Goal: Information Seeking & Learning: Find specific page/section

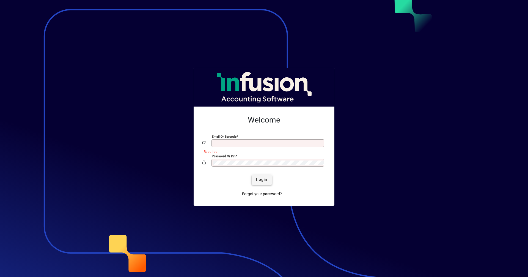
type input "**********"
click at [265, 177] on span "Login" at bounding box center [261, 180] width 11 height 6
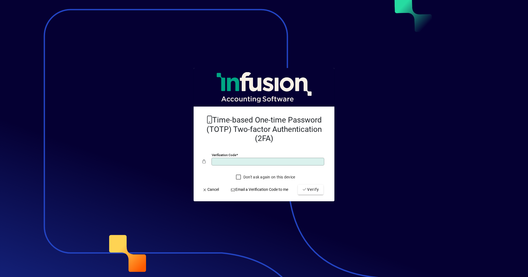
type input "******"
click at [298, 184] on button "Verify" at bounding box center [311, 189] width 26 height 10
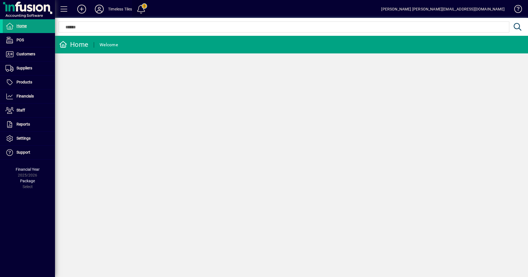
click at [145, 13] on span at bounding box center [140, 8] width 13 height 13
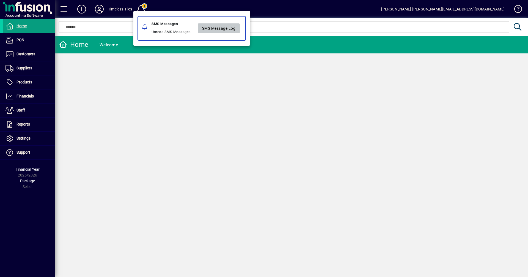
click at [209, 28] on span "SMS Message Log" at bounding box center [219, 28] width 34 height 9
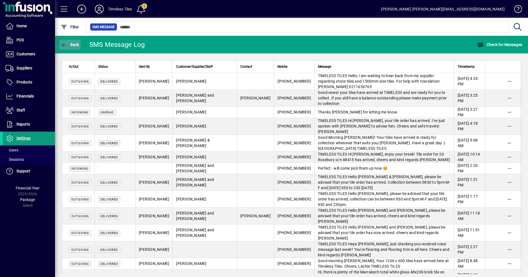
click at [67, 43] on icon "button" at bounding box center [64, 44] width 7 height 5
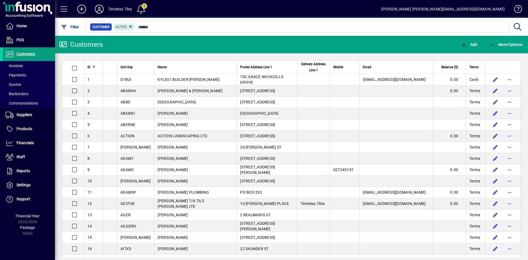
click at [143, 7] on span at bounding box center [140, 8] width 13 height 13
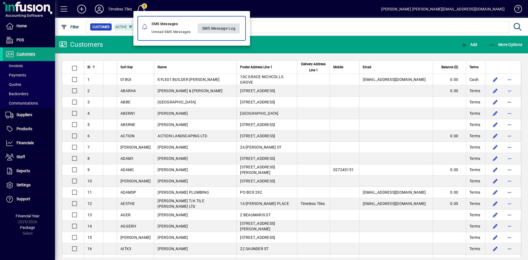
click at [224, 27] on span "SMS Message Log" at bounding box center [219, 28] width 34 height 9
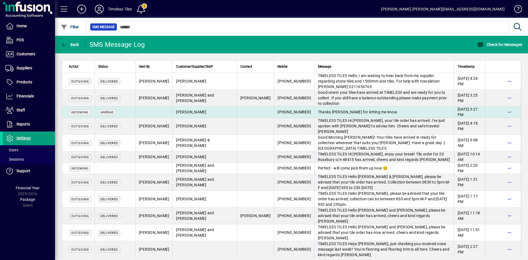
click at [179, 111] on span "CLAUDINE USHER" at bounding box center [191, 112] width 30 height 4
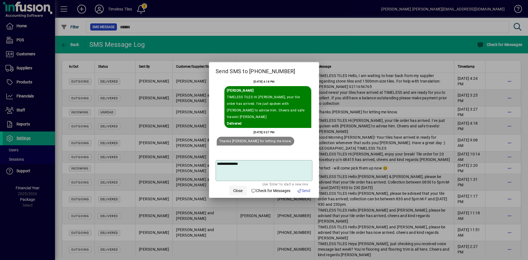
click at [233, 188] on span "Close" at bounding box center [237, 191] width 9 height 6
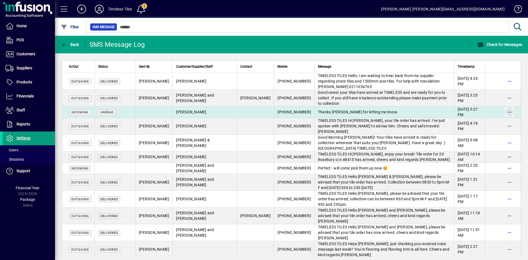
click at [505, 111] on span "button" at bounding box center [509, 111] width 13 height 13
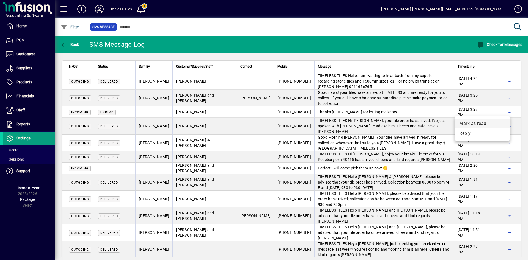
click at [503, 122] on span "Mark as read" at bounding box center [482, 123] width 46 height 7
click at [76, 46] on span "Back" at bounding box center [70, 44] width 18 height 4
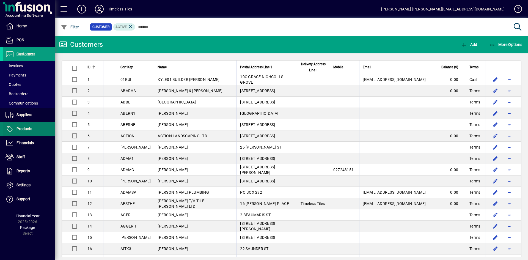
click at [38, 127] on span at bounding box center [29, 128] width 52 height 13
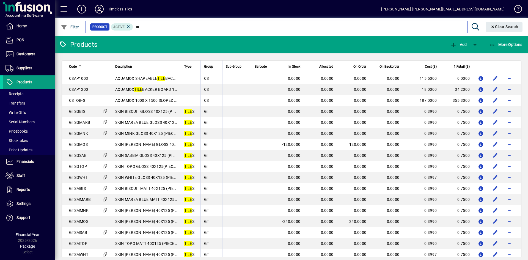
type input "*"
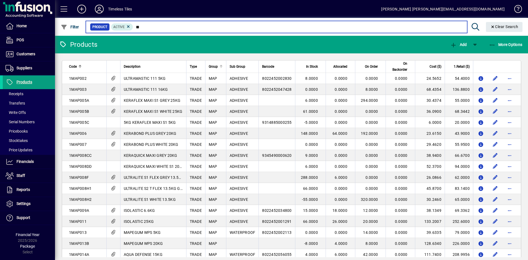
type input "**"
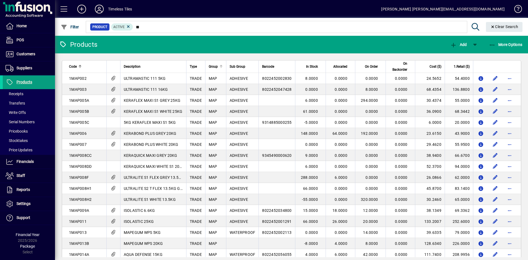
click at [219, 66] on div at bounding box center [220, 66] width 3 height 3
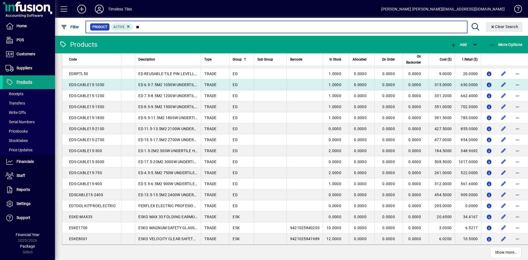
scroll to position [938, 0]
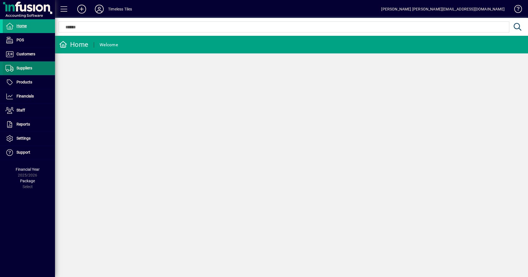
click at [27, 66] on span "Suppliers" at bounding box center [24, 68] width 16 height 4
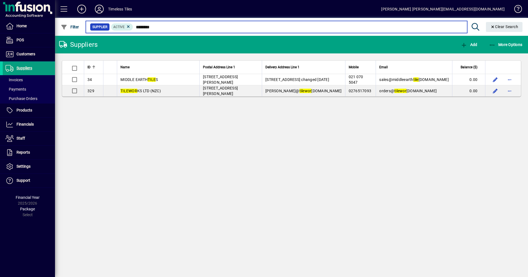
type input "********"
